Goal: Information Seeking & Learning: Check status

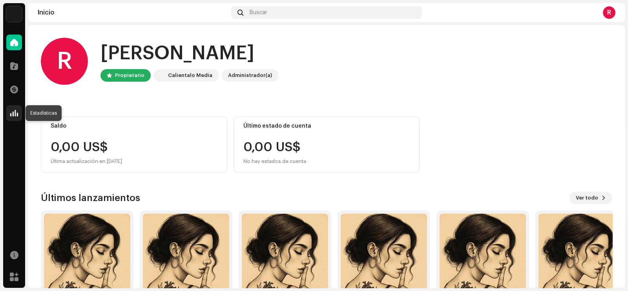
click at [14, 111] on span at bounding box center [14, 113] width 8 height 6
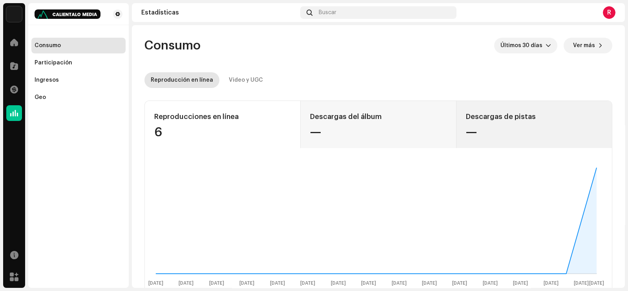
click at [485, 132] on div "—" at bounding box center [534, 132] width 137 height 13
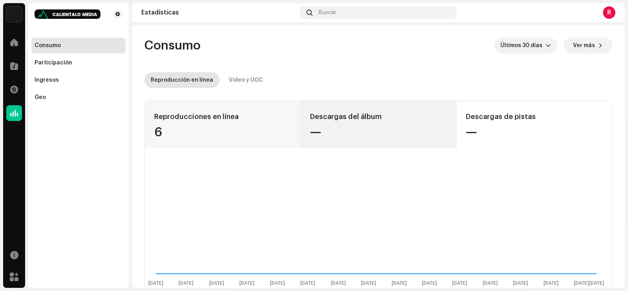
click at [348, 124] on div "Descargas del álbum —" at bounding box center [379, 124] width 156 height 47
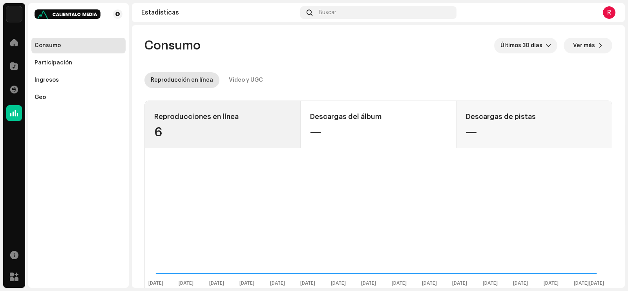
click at [263, 127] on div "6" at bounding box center [222, 132] width 137 height 13
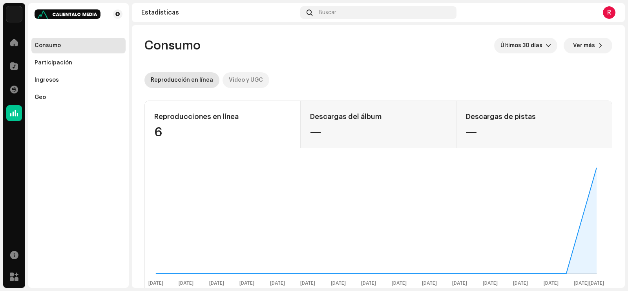
click at [243, 79] on div "Video y UGC" at bounding box center [246, 80] width 34 height 16
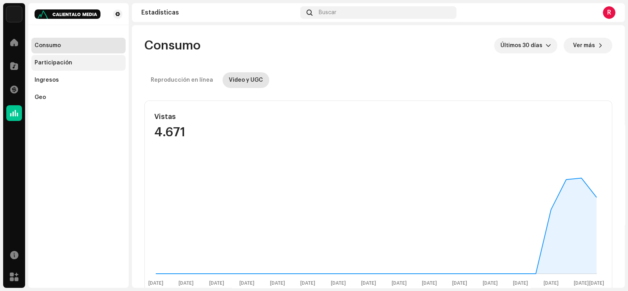
click at [49, 60] on div "Participación" at bounding box center [54, 63] width 38 height 6
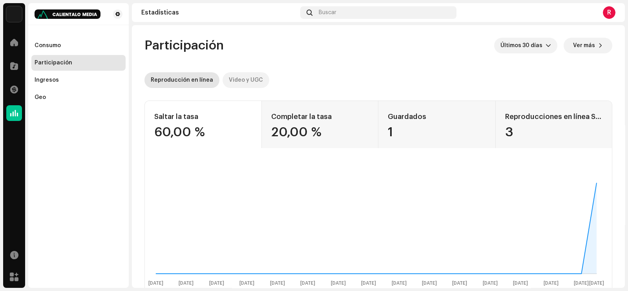
click at [239, 77] on div "Video y UGC" at bounding box center [246, 80] width 34 height 16
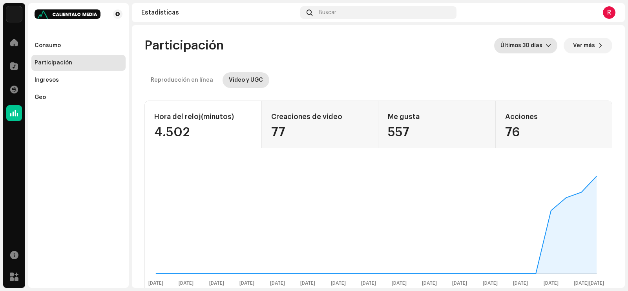
click at [546, 44] on icon "dropdown trigger" at bounding box center [548, 45] width 5 height 5
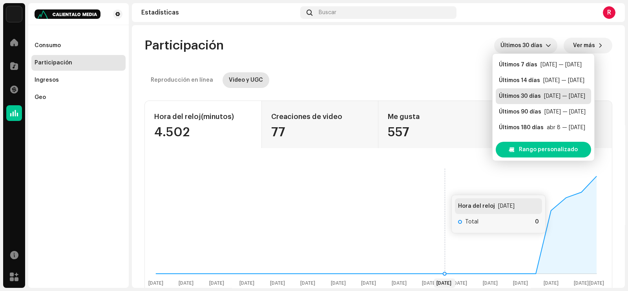
click at [444, 187] on rect at bounding box center [376, 227] width 457 height 126
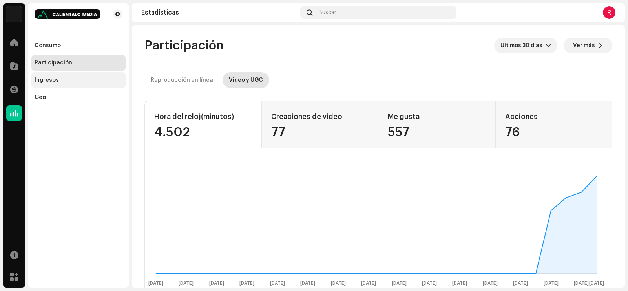
click at [44, 76] on div "Ingresos" at bounding box center [78, 80] width 94 height 16
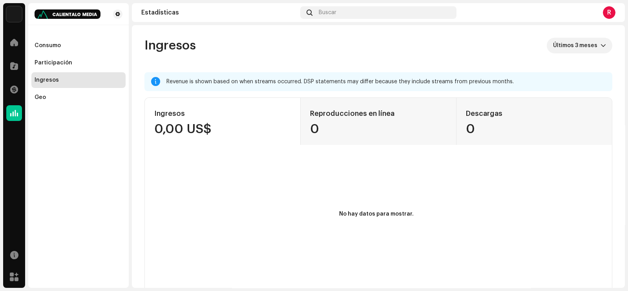
click at [372, 126] on div "Ingresos 0,00 US$ Reproducciones en línea 0 Descargas 0" at bounding box center [378, 121] width 467 height 47
click at [556, 113] on div "Ingresos 0,00 US$ Reproducciones en línea 0 Descargas 0" at bounding box center [378, 121] width 467 height 47
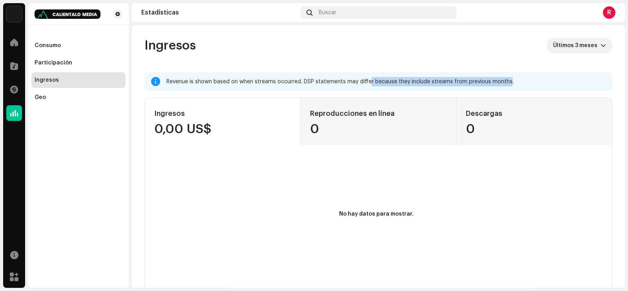
drag, startPoint x: 507, startPoint y: 83, endPoint x: 368, endPoint y: 81, distance: 138.2
click at [368, 81] on div "Revenue is shown based on when streams occurred. DSP statements may differ beca…" at bounding box center [387, 81] width 440 height 9
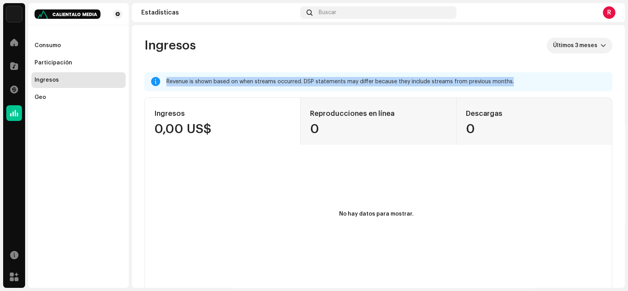
drag, startPoint x: 517, startPoint y: 82, endPoint x: 159, endPoint y: 83, distance: 358.6
click at [159, 83] on div "Revenue is shown based on when streams occurred. DSP statements may differ beca…" at bounding box center [379, 81] width 468 height 19
click at [159, 83] on div at bounding box center [155, 82] width 9 height 6
drag, startPoint x: 165, startPoint y: 81, endPoint x: 540, endPoint y: 81, distance: 374.7
click at [540, 81] on div "Revenue is shown based on when streams occurred. DSP statements may differ beca…" at bounding box center [379, 81] width 468 height 19
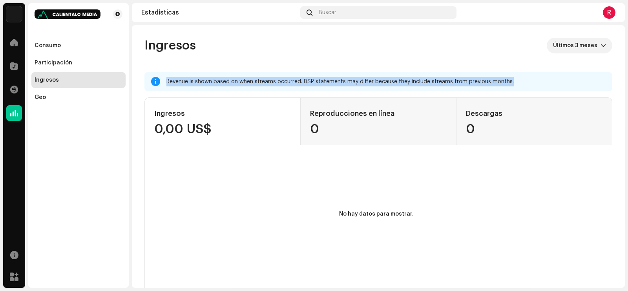
click at [540, 81] on div "Revenue is shown based on when streams occurred. DSP statements may differ beca…" at bounding box center [387, 81] width 440 height 9
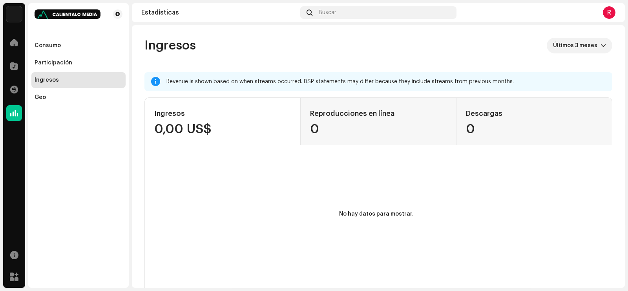
click at [479, 135] on div "Ingresos 0,00 US$ Reproducciones en línea 0 Descargas 0" at bounding box center [378, 121] width 467 height 47
click at [466, 128] on div "Ingresos 0,00 US$ Reproducciones en línea 0 Descargas 0" at bounding box center [378, 121] width 467 height 47
